Goal: Obtain resource: Obtain resource

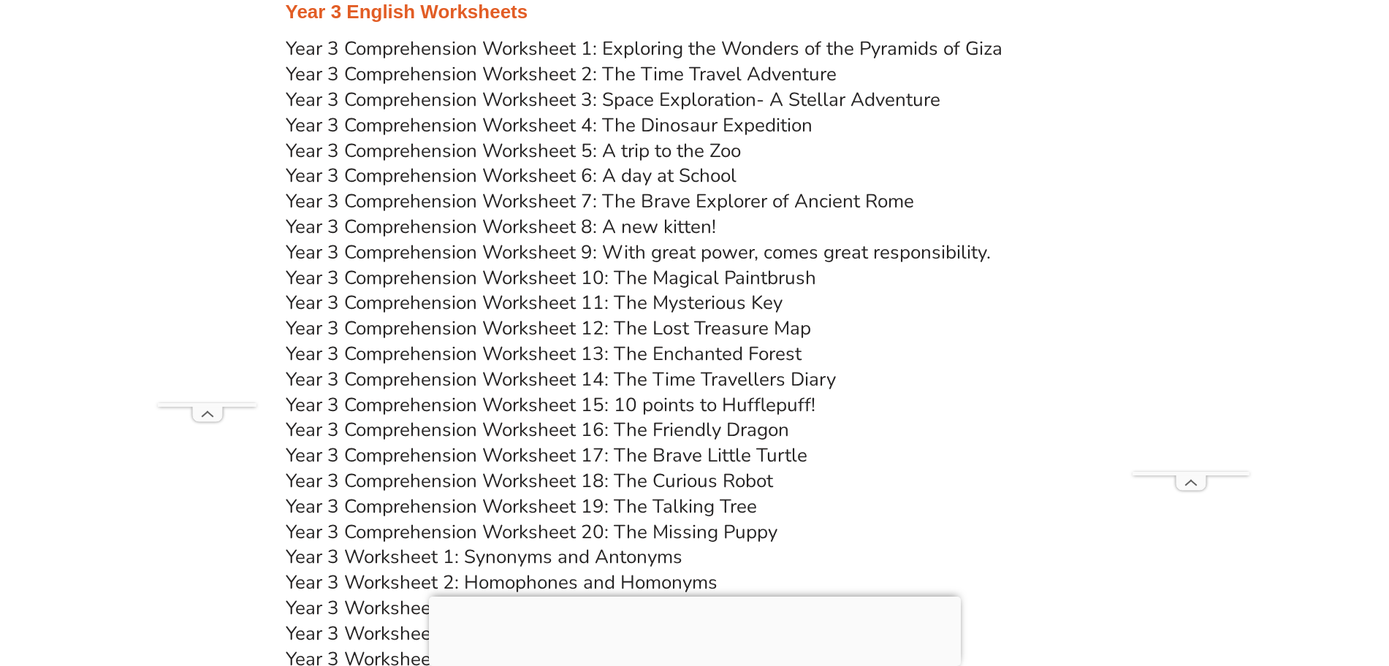
scroll to position [4245, 0]
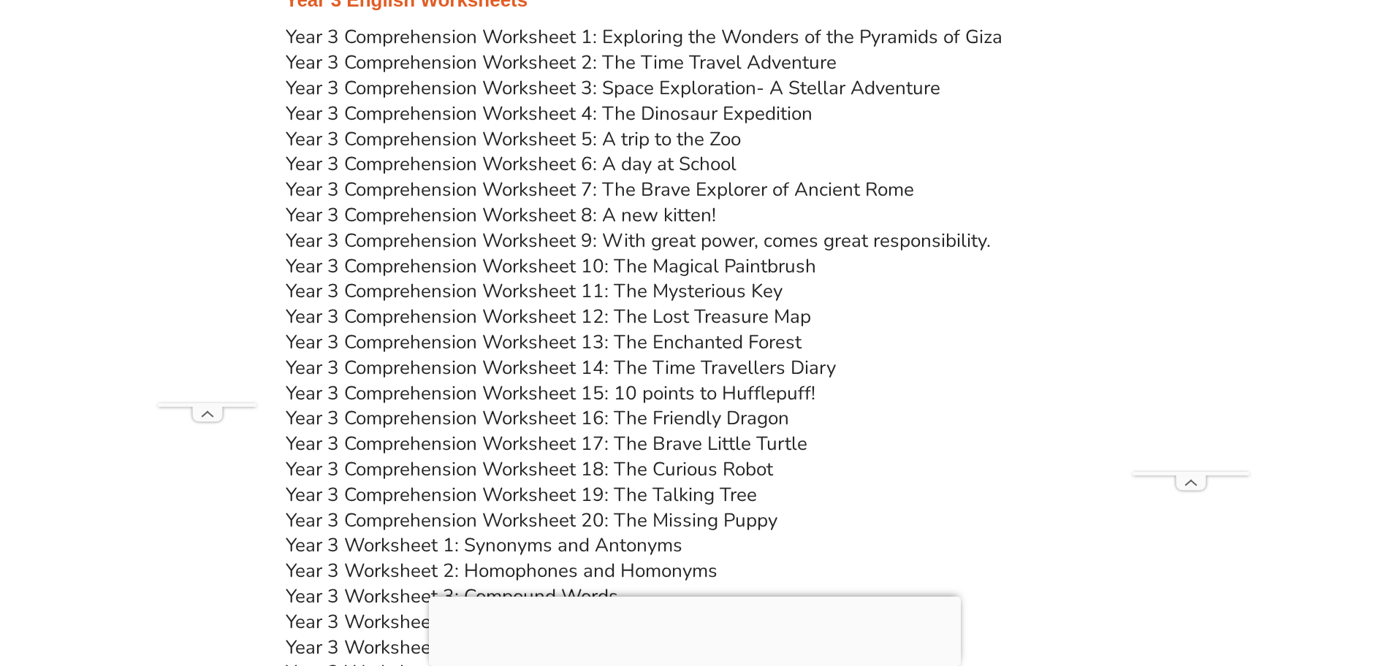
click at [660, 511] on link "Year 3 Comprehension Worksheet 20: The Missing Puppy" at bounding box center [532, 521] width 492 height 26
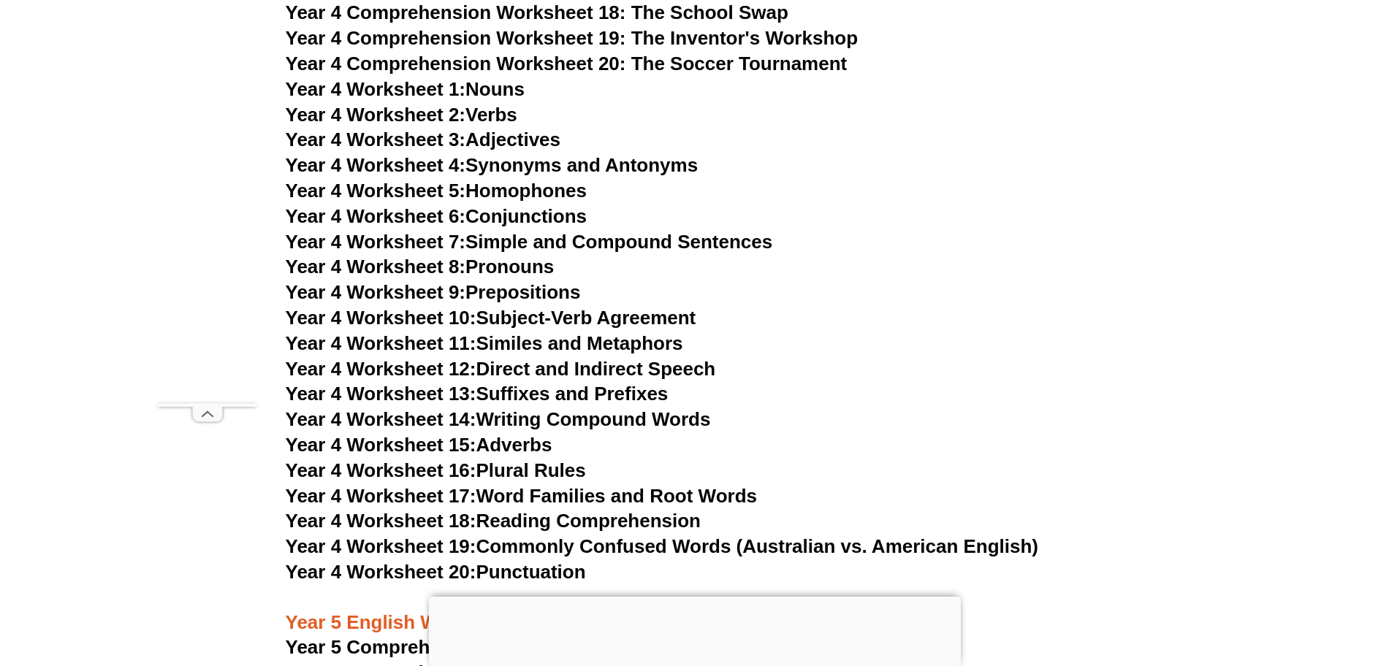
scroll to position [5770, 0]
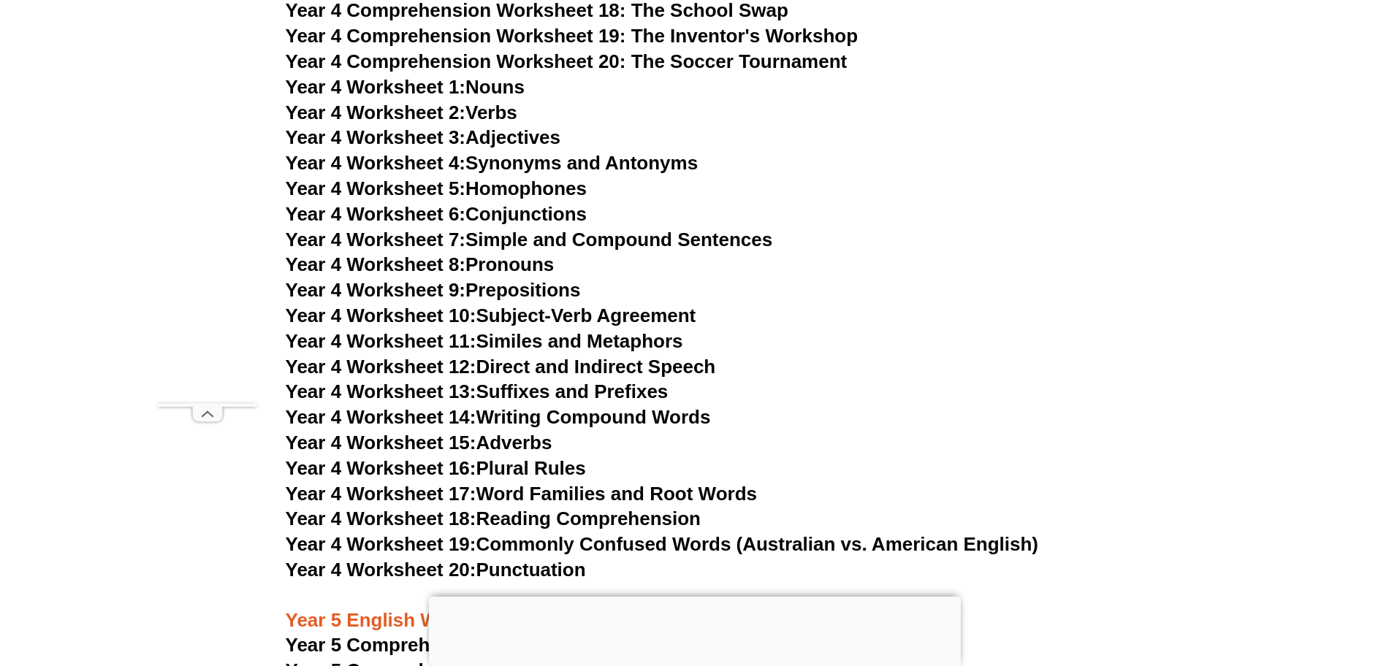
click at [526, 560] on link "Year 4 Worksheet 20: Punctuation" at bounding box center [436, 570] width 300 height 22
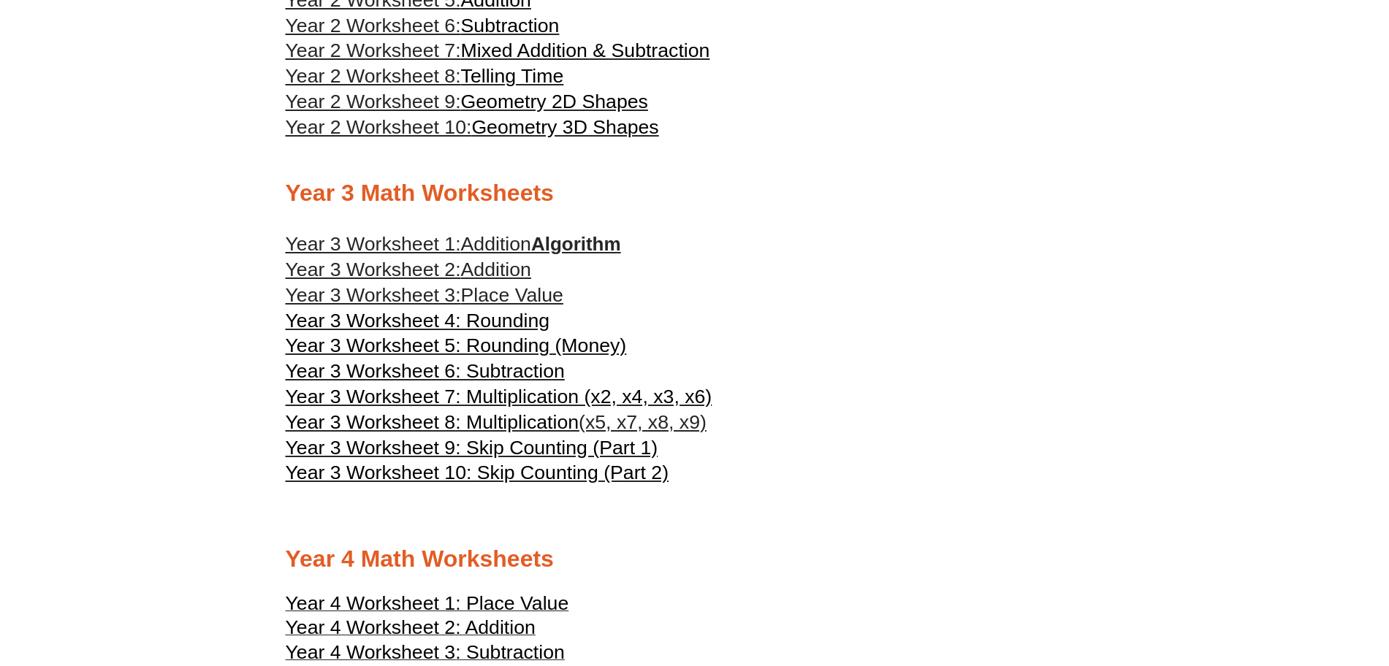
scroll to position [1490, 0]
click at [449, 313] on span "Year 3 Worksheet 4: Rounding" at bounding box center [418, 319] width 264 height 22
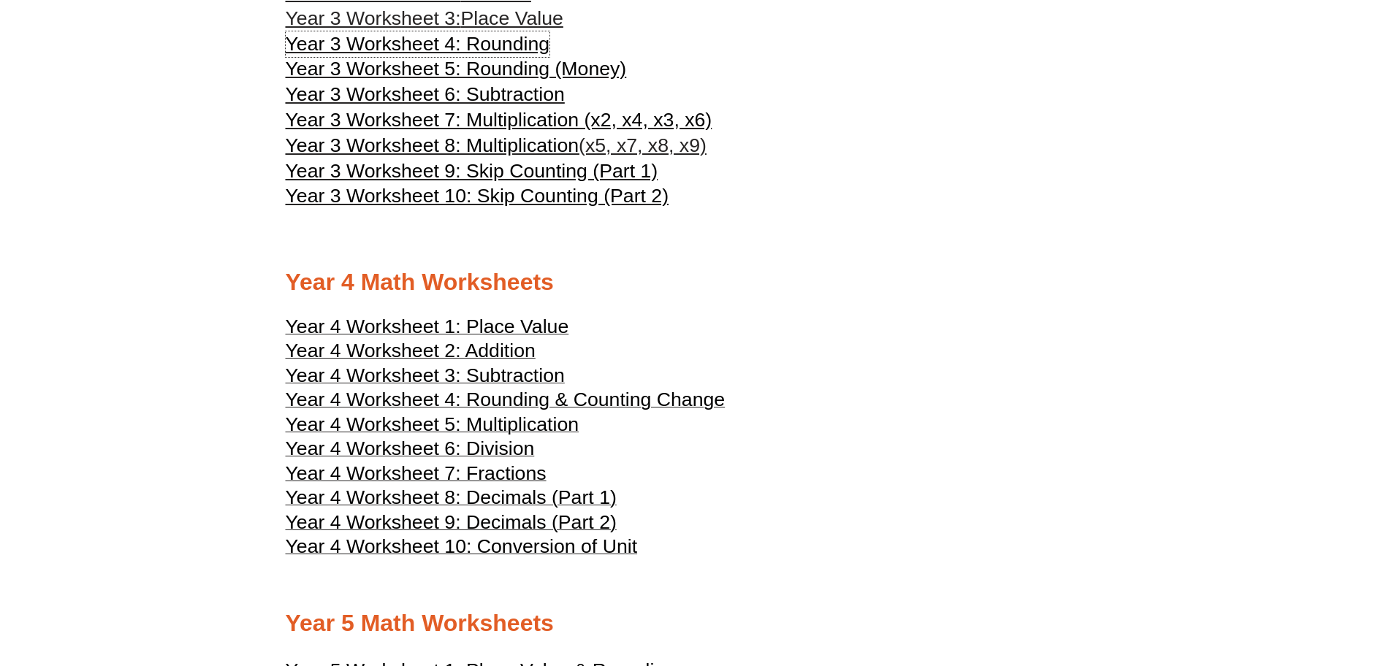
scroll to position [1764, 0]
click at [471, 399] on span "Year 4 Worksheet 4: Rounding & Counting Change" at bounding box center [506, 400] width 440 height 22
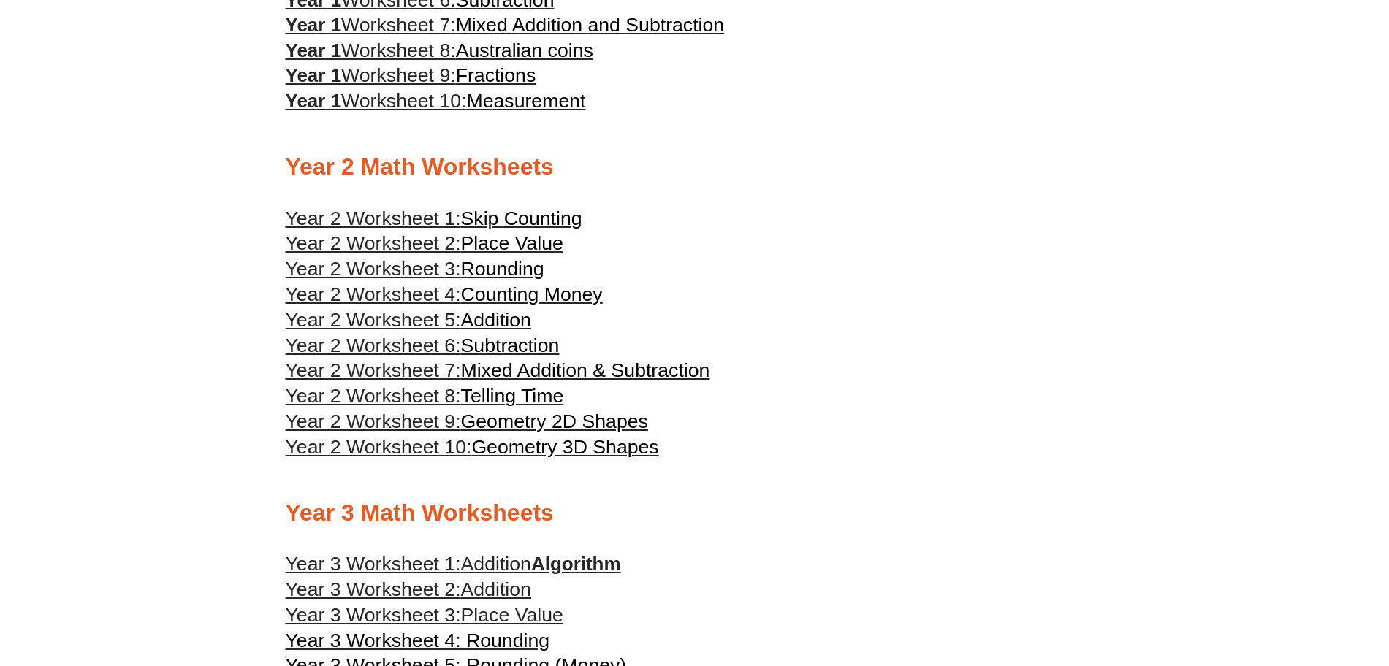
scroll to position [1165, 0]
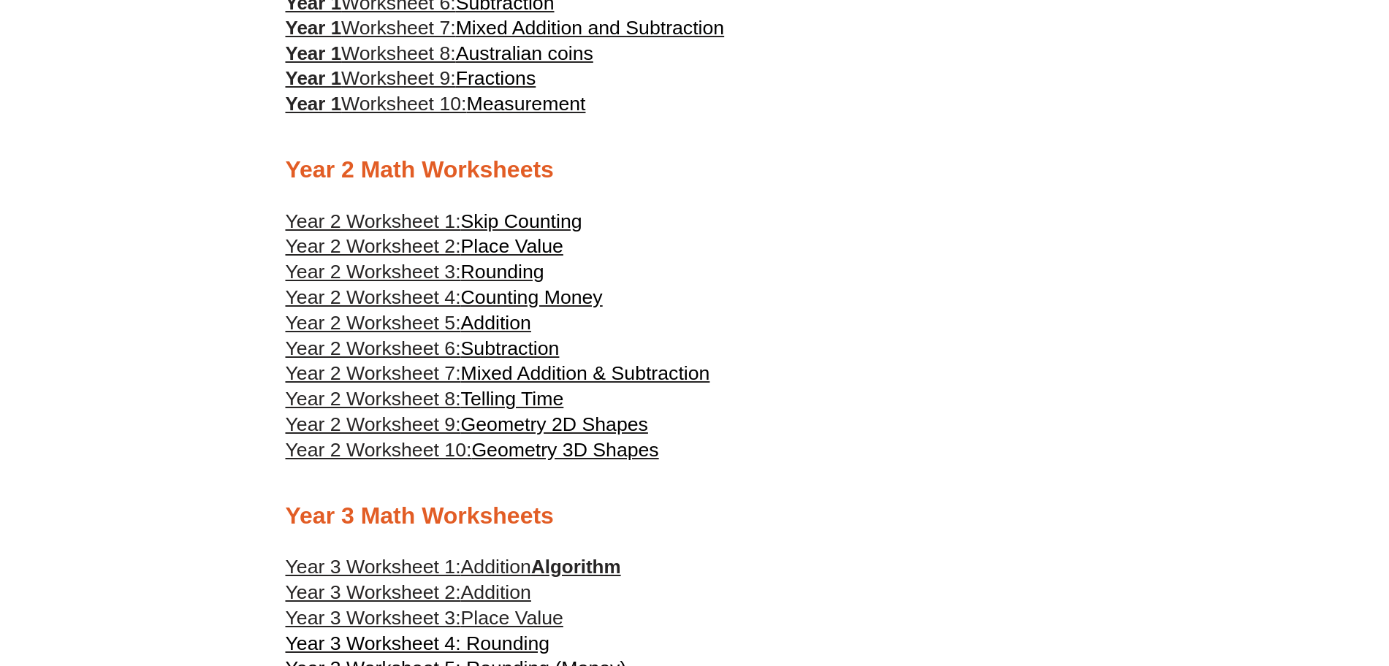
click at [489, 270] on span "Rounding" at bounding box center [502, 272] width 83 height 22
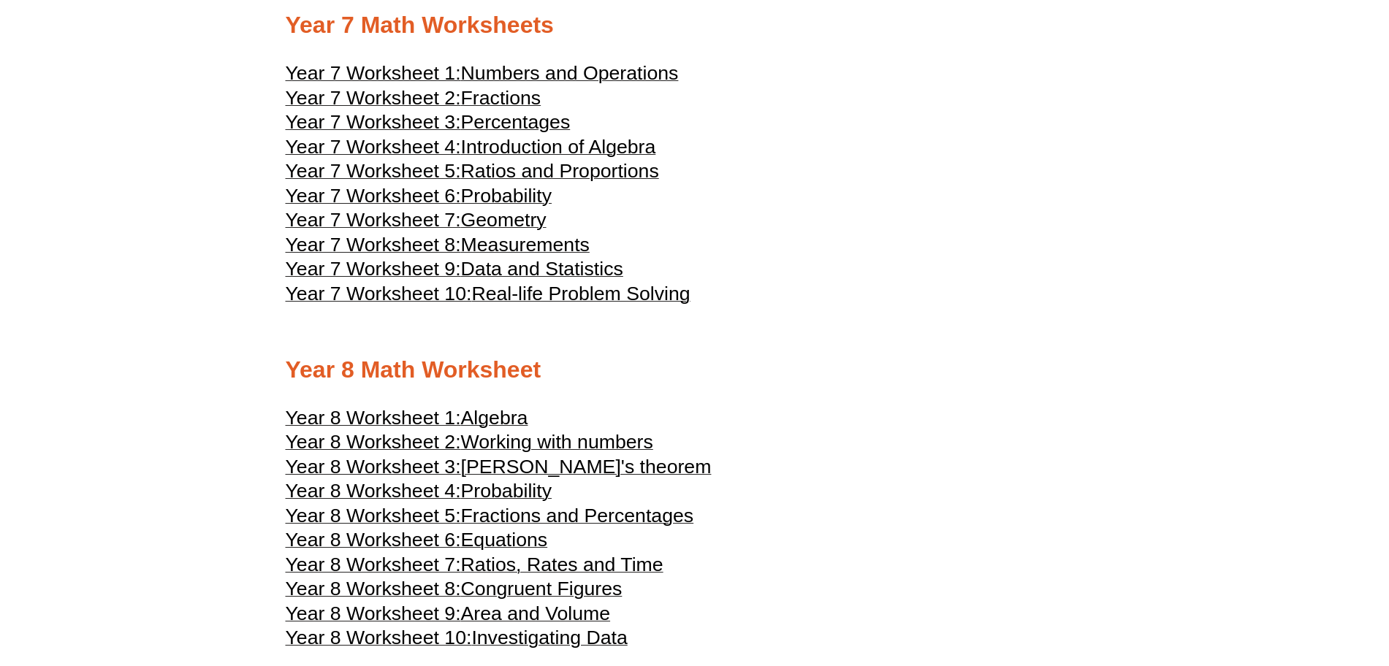
scroll to position [3698, 0]
click at [478, 243] on span "Measurements" at bounding box center [525, 246] width 129 height 22
click at [470, 216] on span "Geometry" at bounding box center [503, 221] width 85 height 22
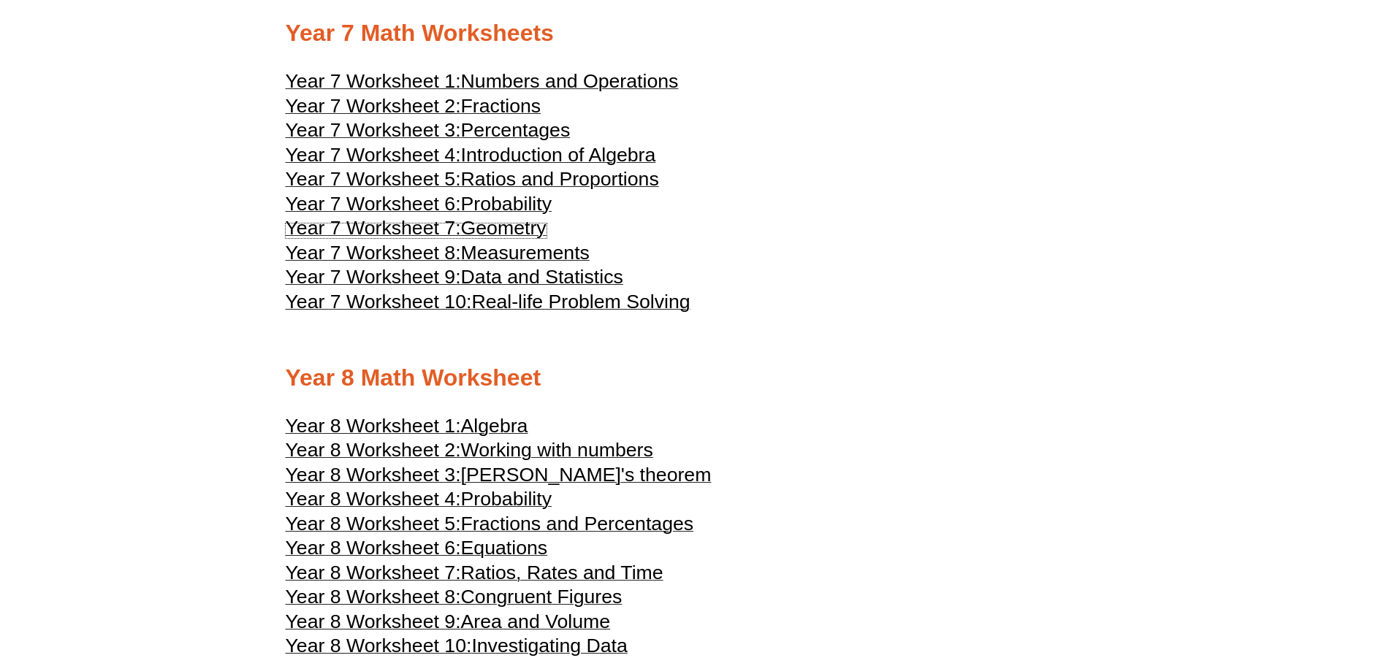
scroll to position [3692, 0]
